Goal: Find specific page/section: Find specific page/section

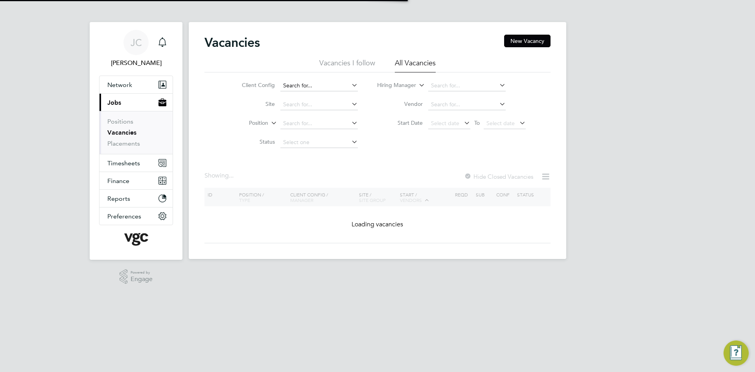
click at [308, 84] on input at bounding box center [318, 85] width 77 height 11
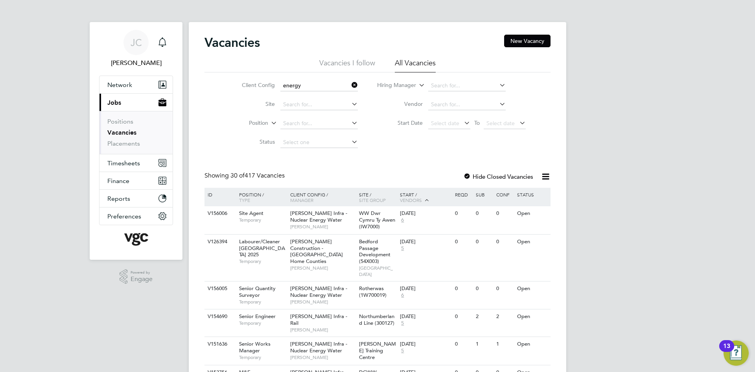
click at [324, 92] on li "[PERSON_NAME] Infra - Nuclear Energy Water" at bounding box center [340, 96] width 121 height 11
type input "[PERSON_NAME] Infra - Nuclear Energy Water"
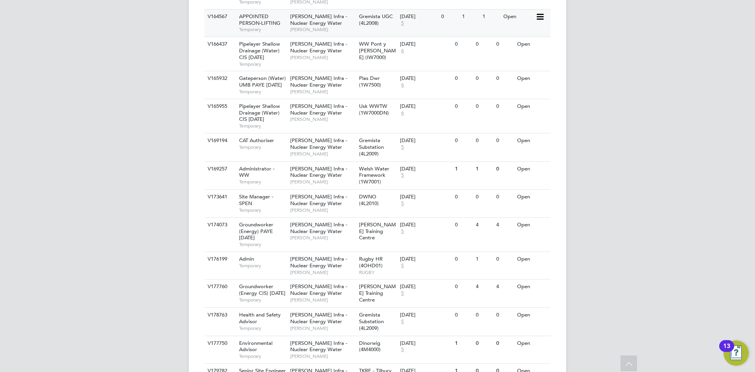
scroll to position [682, 0]
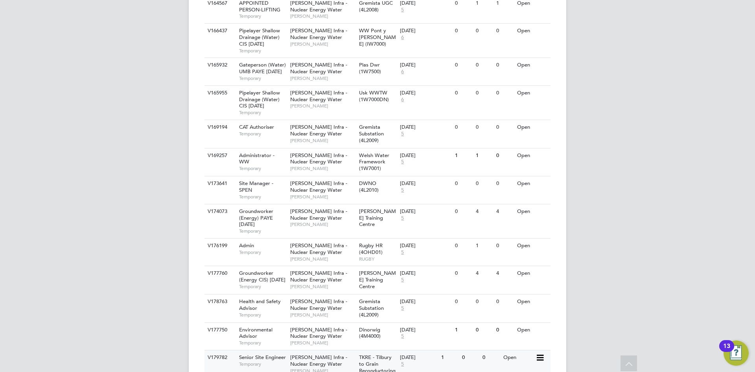
click at [283, 353] on span "Senior Site Engineer" at bounding box center [262, 356] width 47 height 7
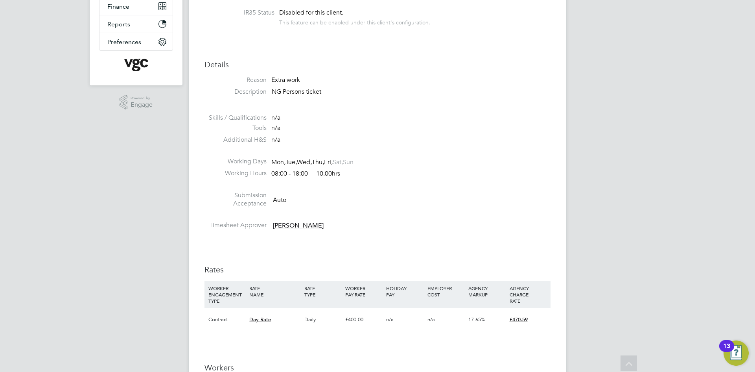
scroll to position [275, 0]
